Goal: Information Seeking & Learning: Learn about a topic

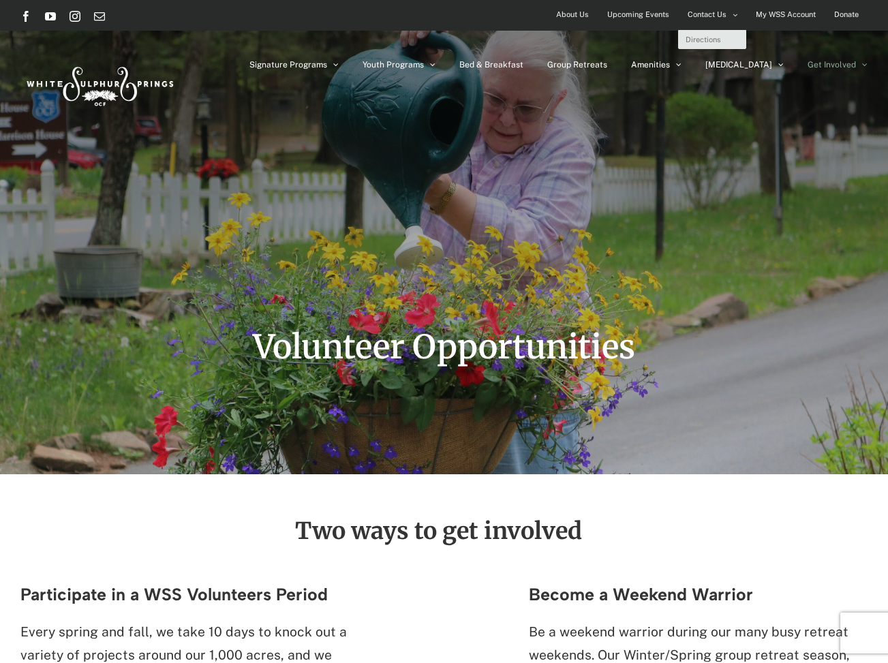
click at [738, 14] on link "Contact Us" at bounding box center [712, 15] width 67 height 30
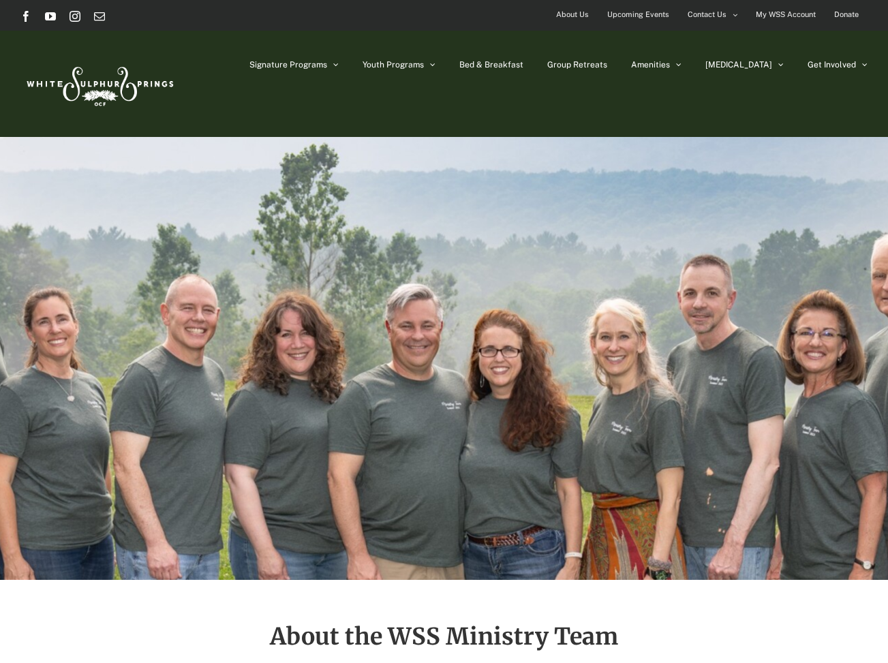
click at [574, 12] on span "About Us" at bounding box center [572, 15] width 33 height 20
click at [722, 15] on span "Contact Us" at bounding box center [707, 15] width 39 height 20
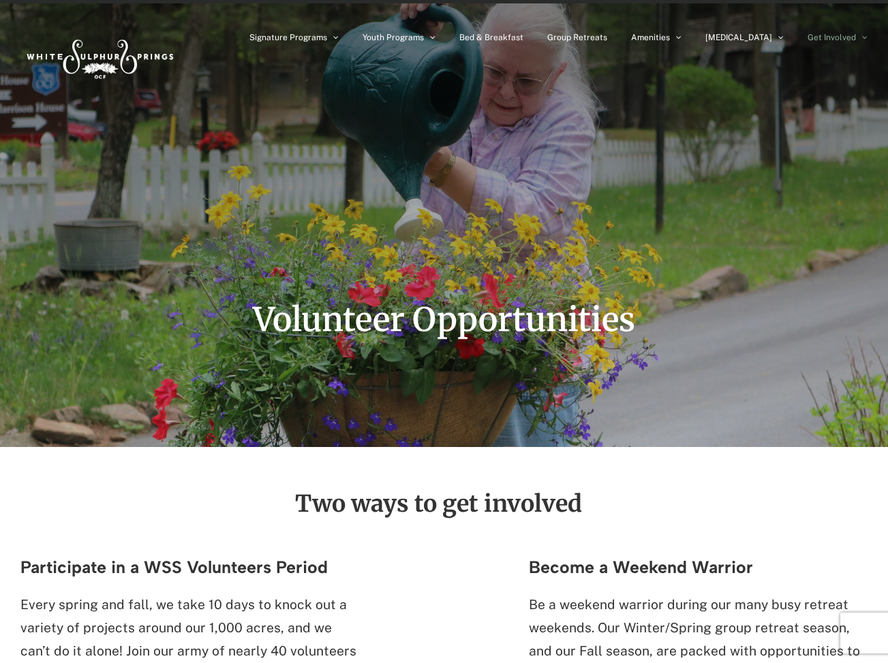
scroll to position [28, 0]
drag, startPoint x: 439, startPoint y: 503, endPoint x: 476, endPoint y: 503, distance: 36.8
click at [476, 503] on h2 "Two ways to get involved" at bounding box center [437, 503] width 835 height 25
click at [436, 504] on h2 "Two ways to get involved" at bounding box center [437, 503] width 835 height 25
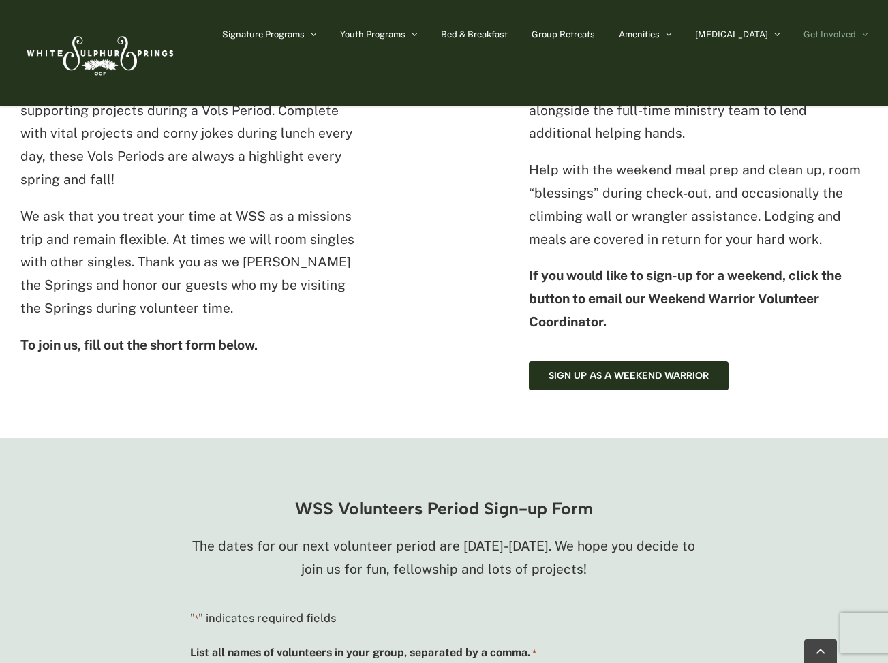
scroll to position [599, 0]
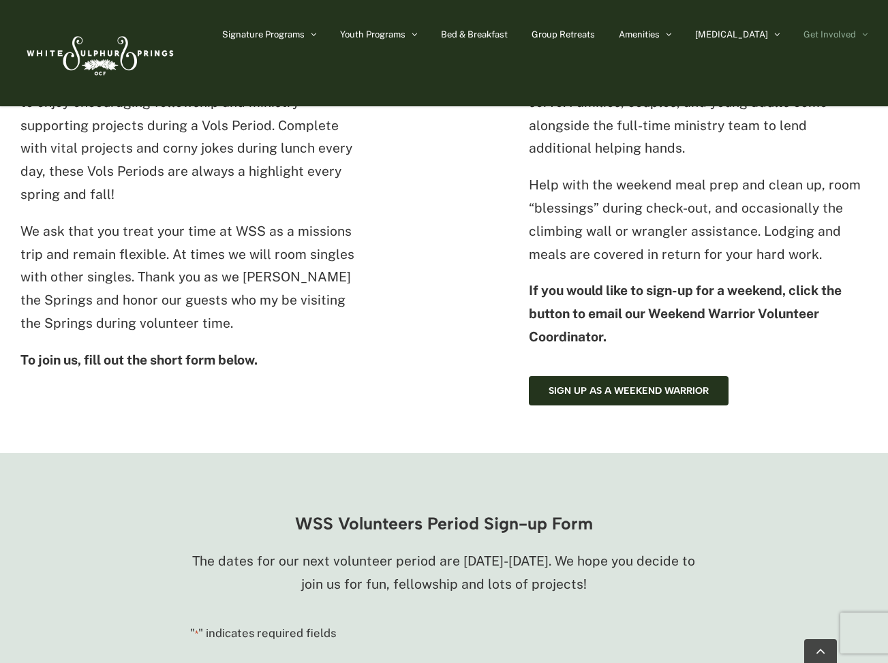
click at [440, 519] on h3 "WSS Volunteers Period Sign-up Form" at bounding box center [444, 524] width 508 height 18
click at [427, 497] on div "WSS Volunteers Period Sign-up Form The dates for our next volunteer period are …" at bounding box center [444, 553] width 508 height 112
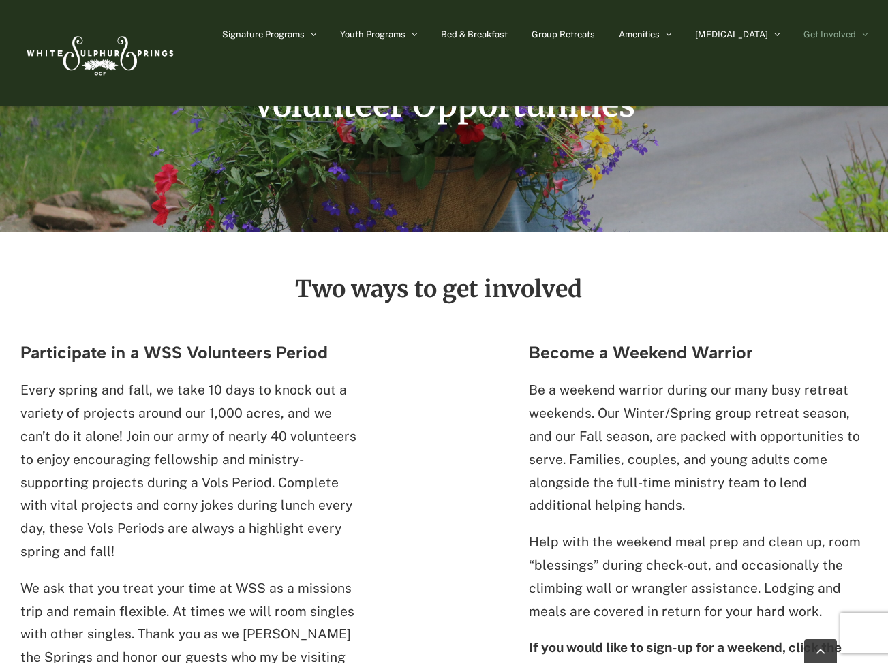
scroll to position [241, 0]
drag, startPoint x: 440, startPoint y: 346, endPoint x: 466, endPoint y: 356, distance: 28.5
click at [440, 363] on div "Two ways to get involved Participate in a WSS Volunteers Period Every spring an…" at bounding box center [443, 520] width 847 height 486
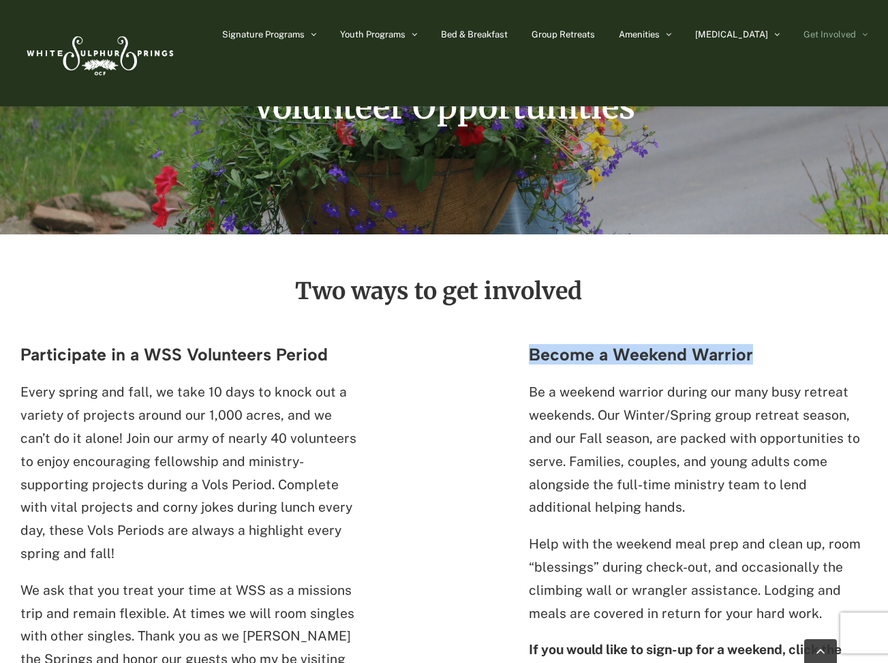
drag, startPoint x: 528, startPoint y: 352, endPoint x: 756, endPoint y: 355, distance: 228.3
click at [756, 355] on h3 "Become a Weekend Warrior" at bounding box center [698, 355] width 339 height 18
click at [366, 355] on div "Two ways to get involved Participate in a WSS Volunteers Period Every spring an…" at bounding box center [443, 522] width 847 height 486
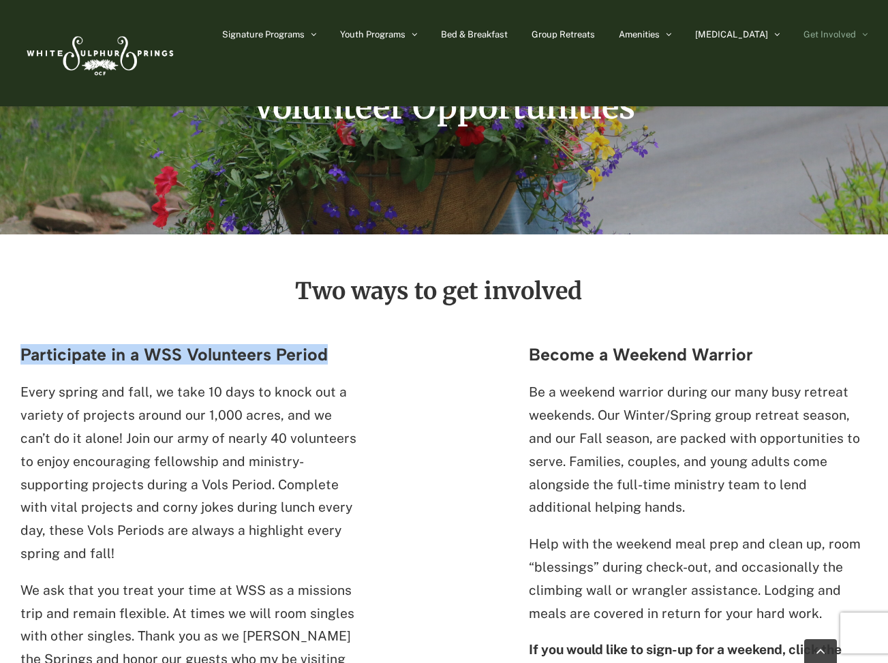
drag, startPoint x: 345, startPoint y: 352, endPoint x: 25, endPoint y: 350, distance: 320.3
click at [25, 350] on h3 "Participate in a WSS Volunteers Period" at bounding box center [189, 355] width 339 height 18
click at [435, 354] on div "Two ways to get involved Participate in a WSS Volunteers Period Every spring an…" at bounding box center [443, 522] width 847 height 486
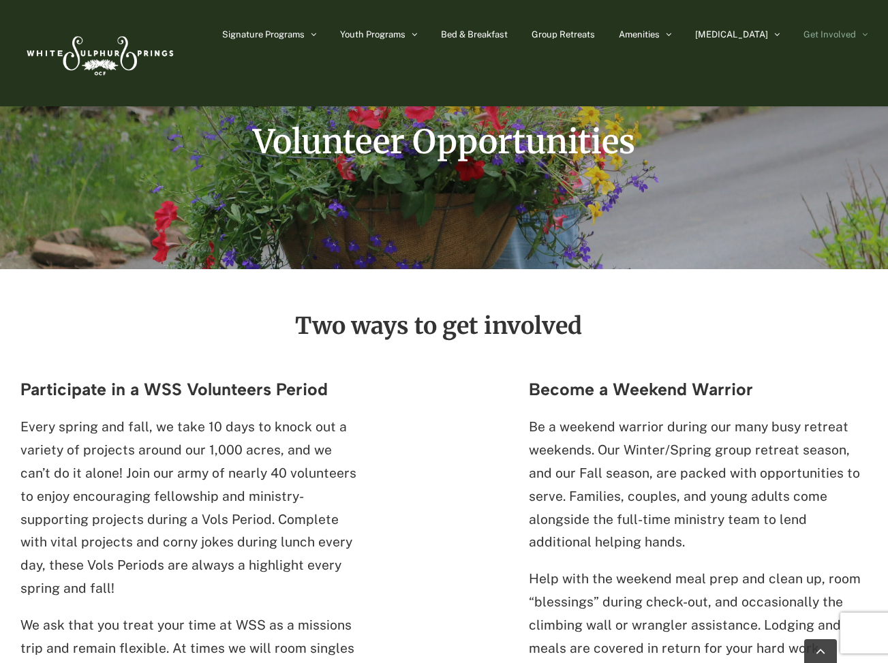
scroll to position [209, 0]
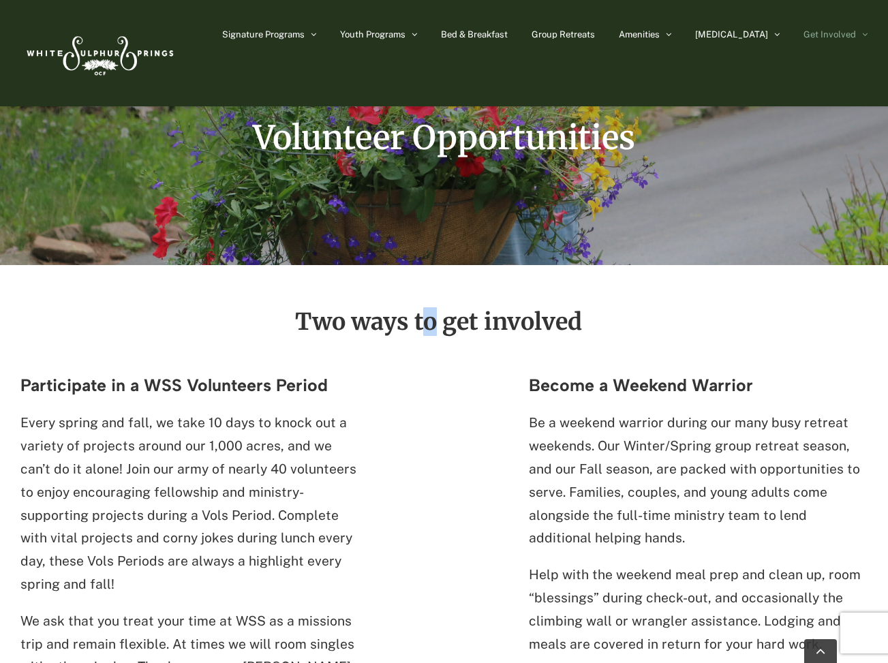
drag, startPoint x: 433, startPoint y: 322, endPoint x: 420, endPoint y: 324, distance: 13.1
click at [420, 324] on h2 "Two ways to get involved" at bounding box center [437, 321] width 835 height 25
click at [426, 323] on h2 "Two ways to get involved" at bounding box center [437, 321] width 835 height 25
drag, startPoint x: 446, startPoint y: 324, endPoint x: 581, endPoint y: 322, distance: 135.0
click at [581, 322] on h2 "Two ways to get involved" at bounding box center [437, 321] width 835 height 25
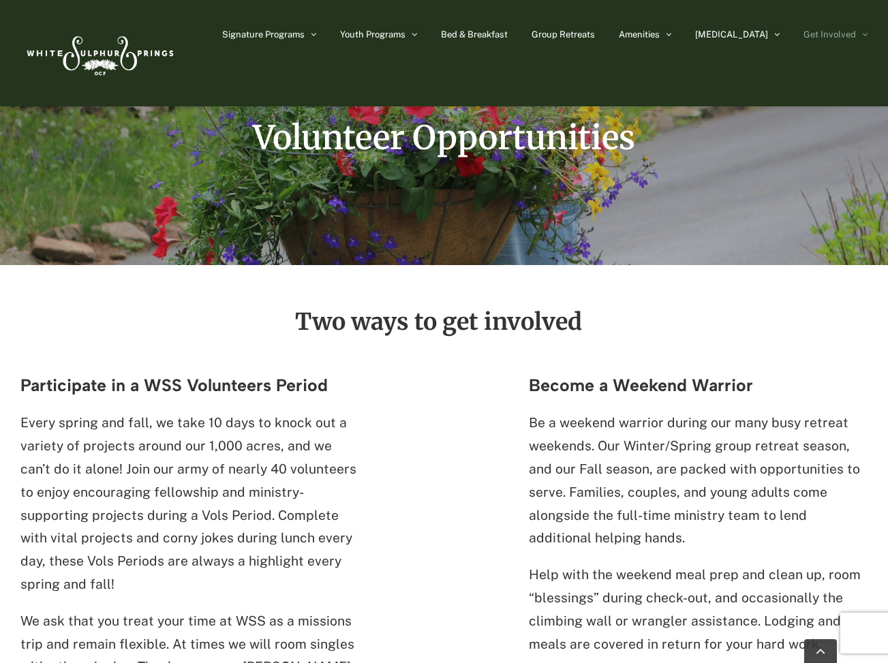
click at [432, 320] on h2 "Two ways to get involved" at bounding box center [437, 321] width 835 height 25
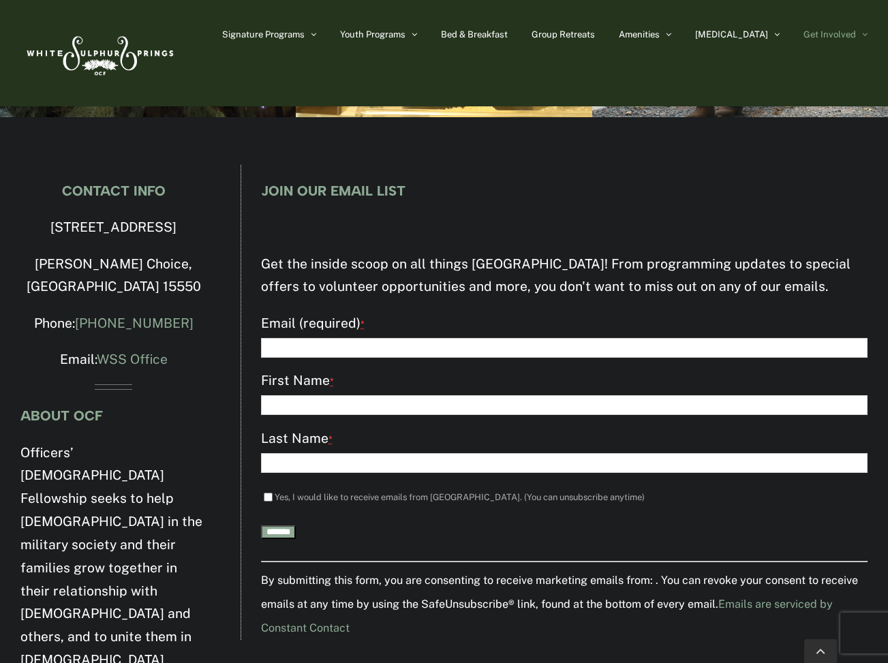
scroll to position [2276, 0]
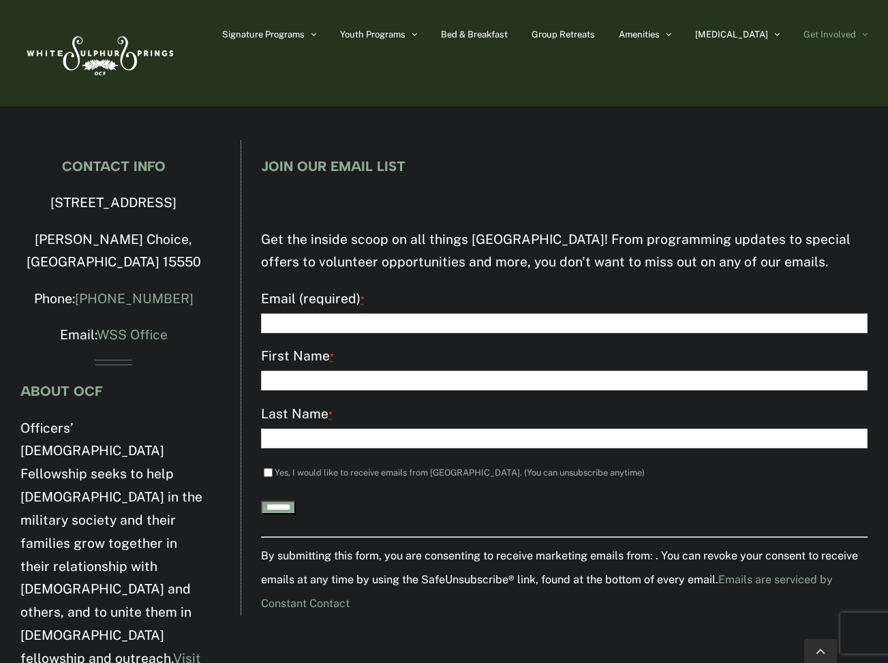
click at [315, 324] on input "Email (required) *" at bounding box center [564, 323] width 607 height 20
click at [320, 606] on link "Emails are serviced by Constant Contact" at bounding box center [547, 591] width 572 height 37
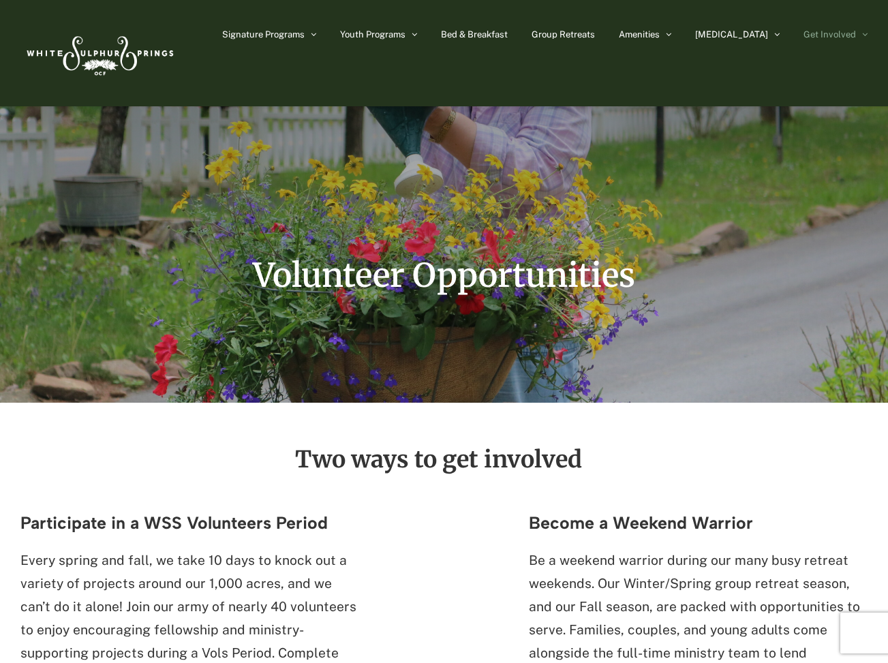
scroll to position [0, 0]
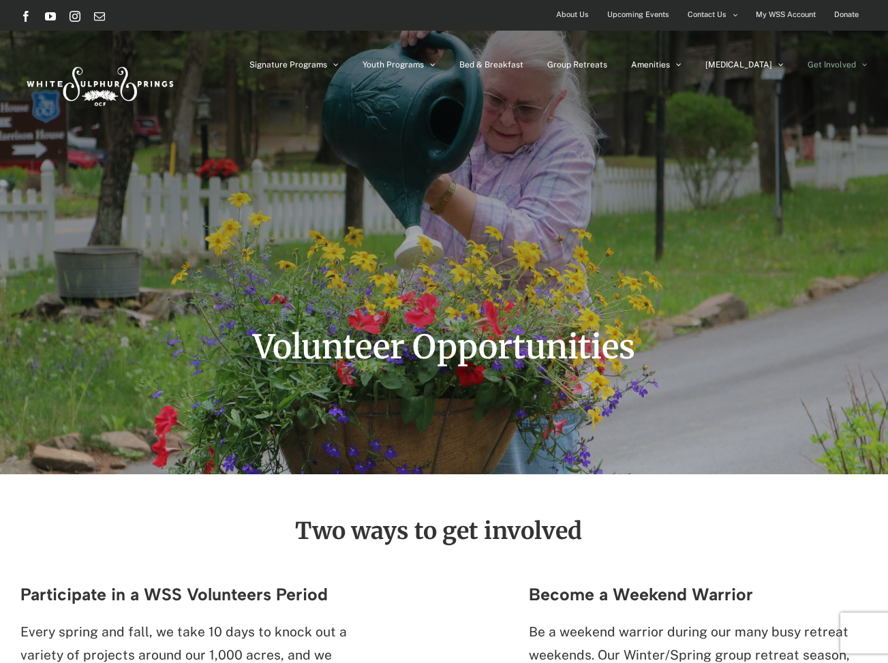
click at [580, 15] on span "About Us" at bounding box center [572, 15] width 33 height 20
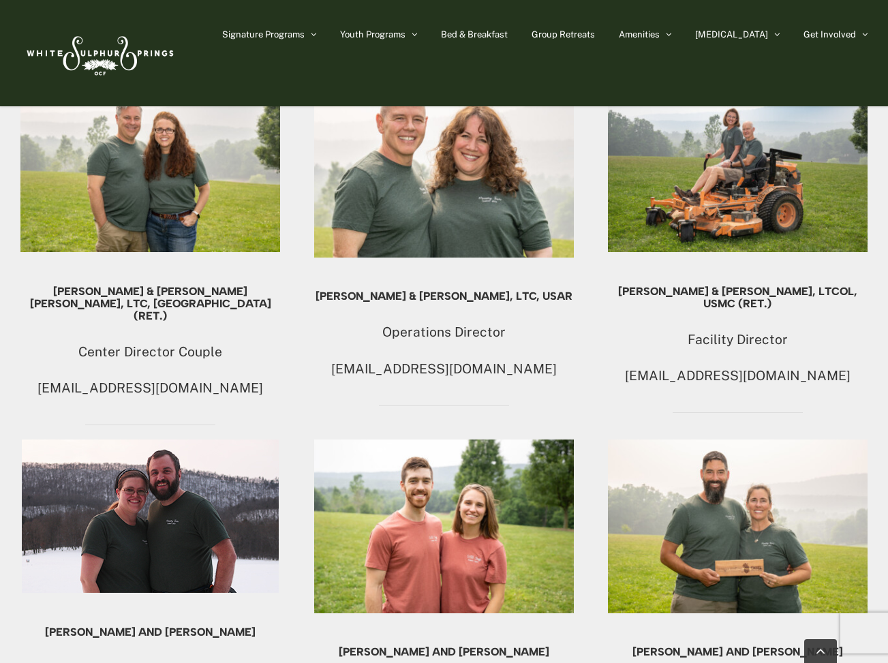
scroll to position [833, 0]
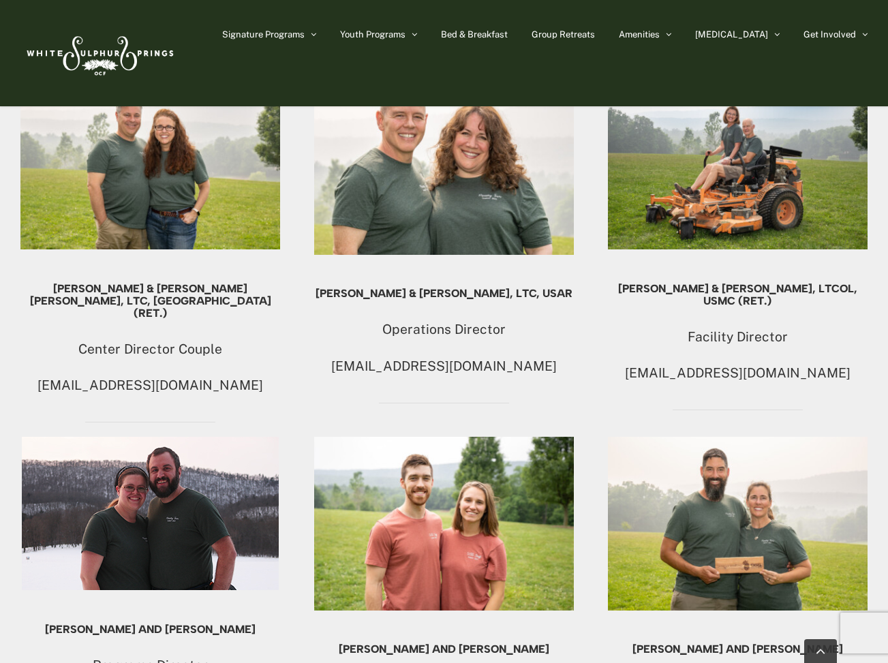
click at [477, 362] on p "[EMAIL_ADDRESS][DOMAIN_NAME]" at bounding box center [444, 366] width 260 height 23
drag, startPoint x: 477, startPoint y: 362, endPoint x: 515, endPoint y: 364, distance: 38.2
click at [515, 364] on p "[EMAIL_ADDRESS][DOMAIN_NAME]" at bounding box center [444, 366] width 260 height 23
copy p "[DOMAIN_NAME]"
